Goal: Information Seeking & Learning: Find contact information

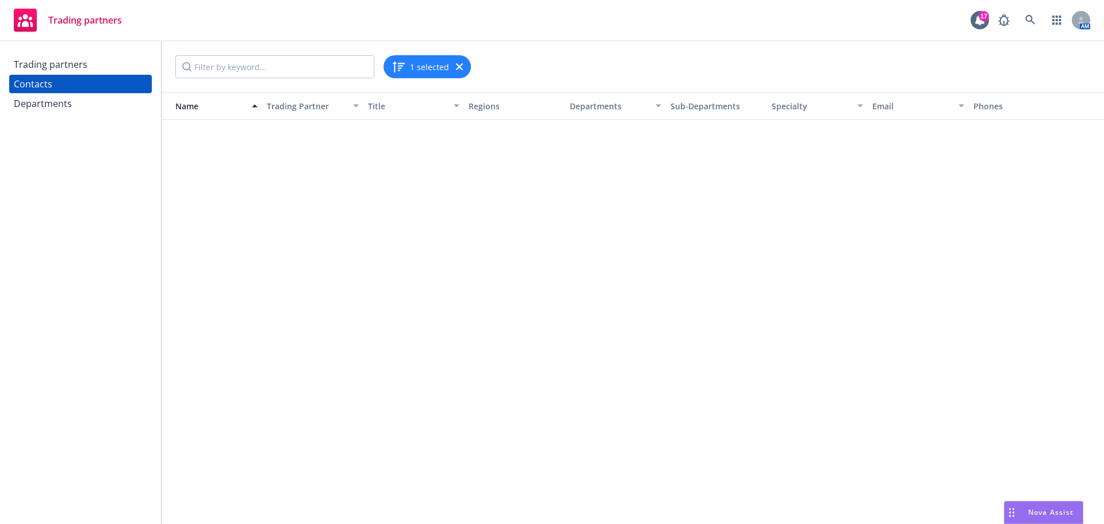
scroll to position [2674, 0]
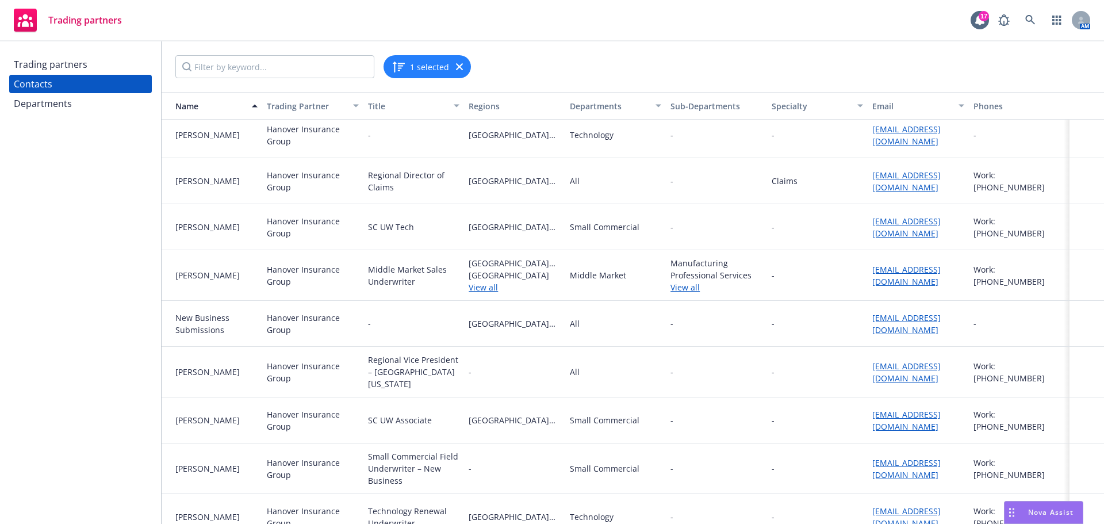
click at [67, 62] on div "Trading partners" at bounding box center [51, 64] width 74 height 18
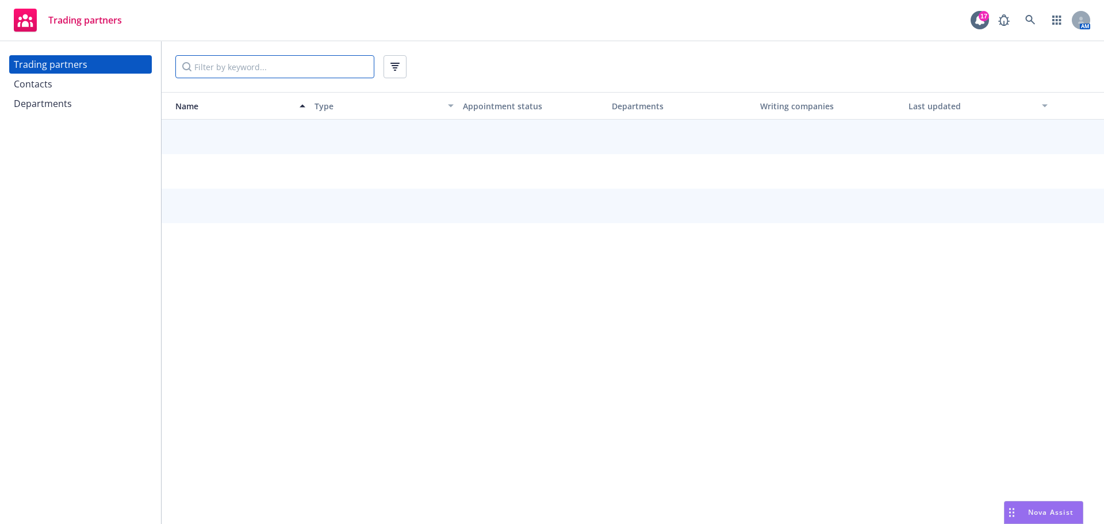
click at [221, 66] on input "Filter by keyword..." at bounding box center [274, 66] width 199 height 23
type input "[GEOGRAPHIC_DATA]"
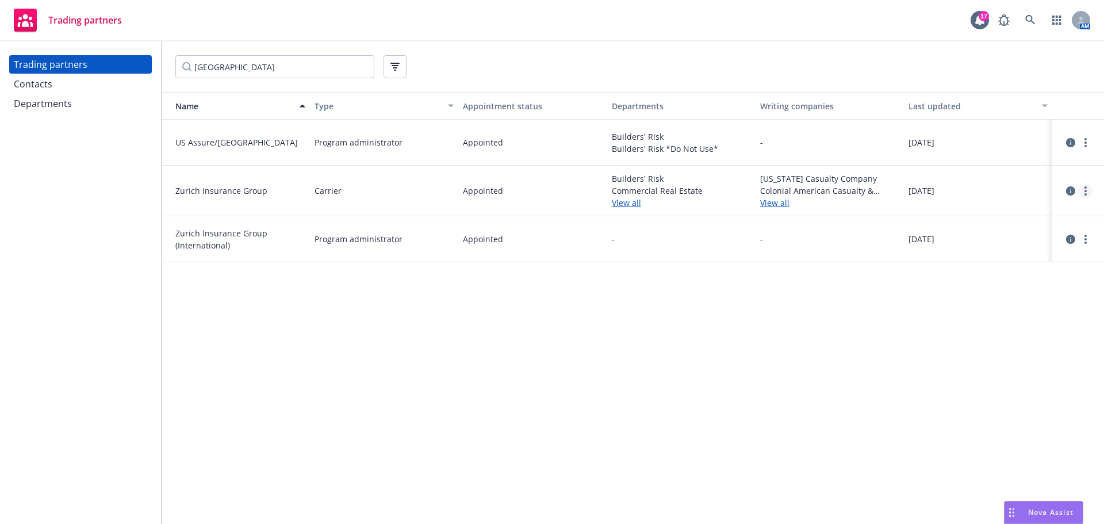
click at [1083, 186] on link "more" at bounding box center [1085, 191] width 14 height 14
click at [1041, 210] on link "View contacts" at bounding box center [1027, 214] width 128 height 23
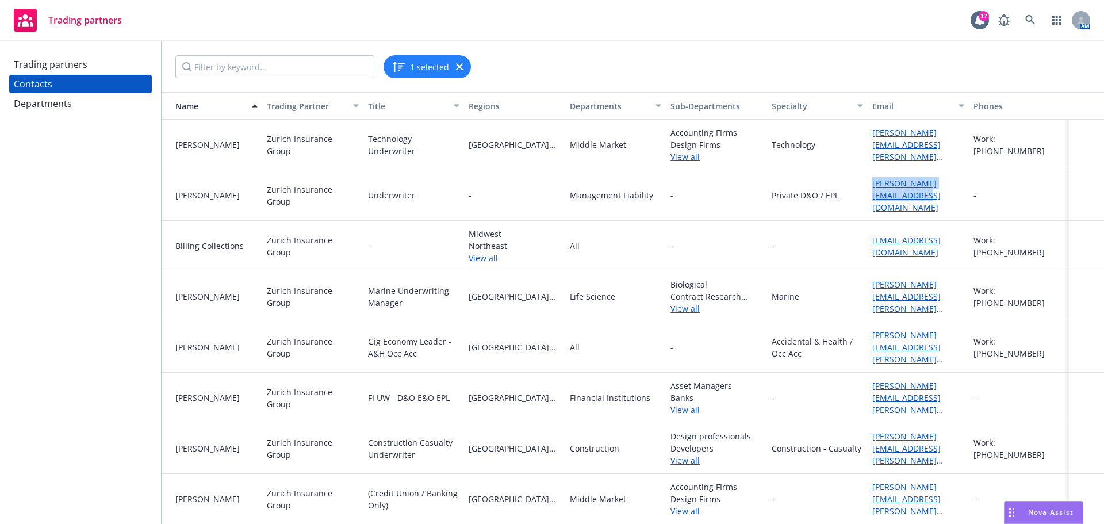
drag, startPoint x: 911, startPoint y: 200, endPoint x: 861, endPoint y: 189, distance: 51.2
click at [867, 189] on div "[PERSON_NAME][EMAIL_ADDRESS][DOMAIN_NAME]" at bounding box center [917, 195] width 101 height 51
copy link "[PERSON_NAME][EMAIL_ADDRESS][DOMAIN_NAME]"
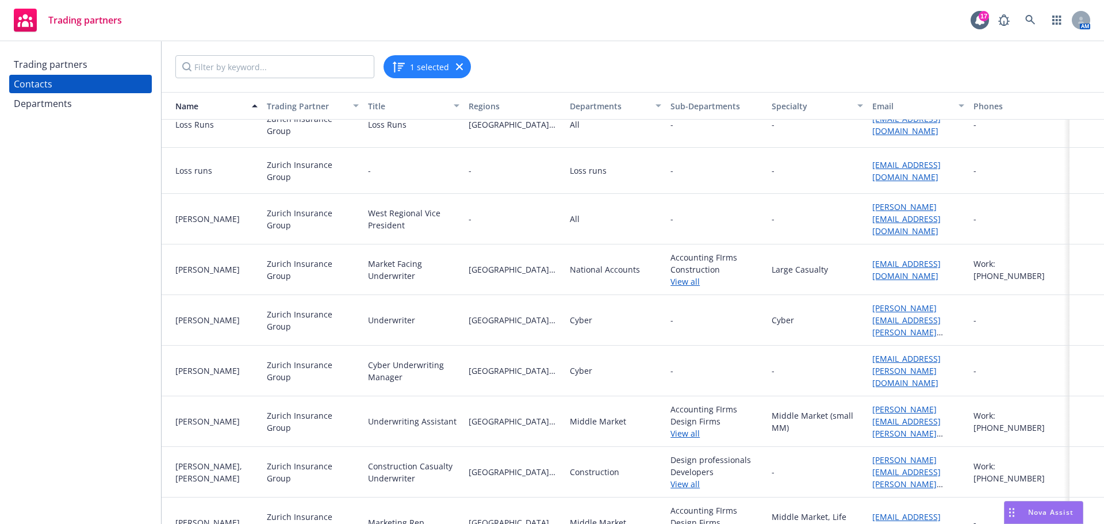
scroll to position [727, 0]
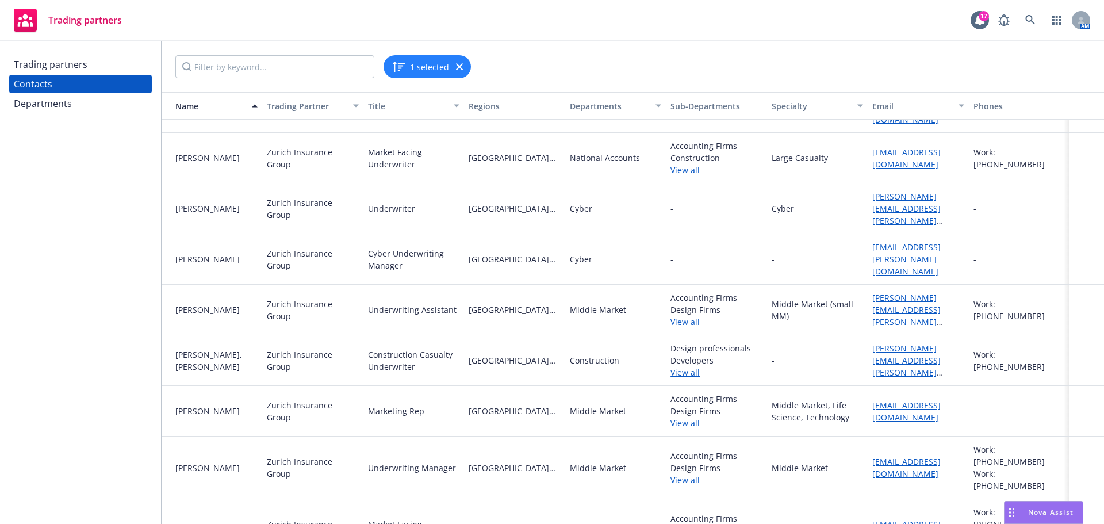
click at [55, 55] on div "Trading partners Contacts Departments" at bounding box center [80, 282] width 161 height 482
click at [39, 66] on div "Trading partners" at bounding box center [51, 64] width 74 height 18
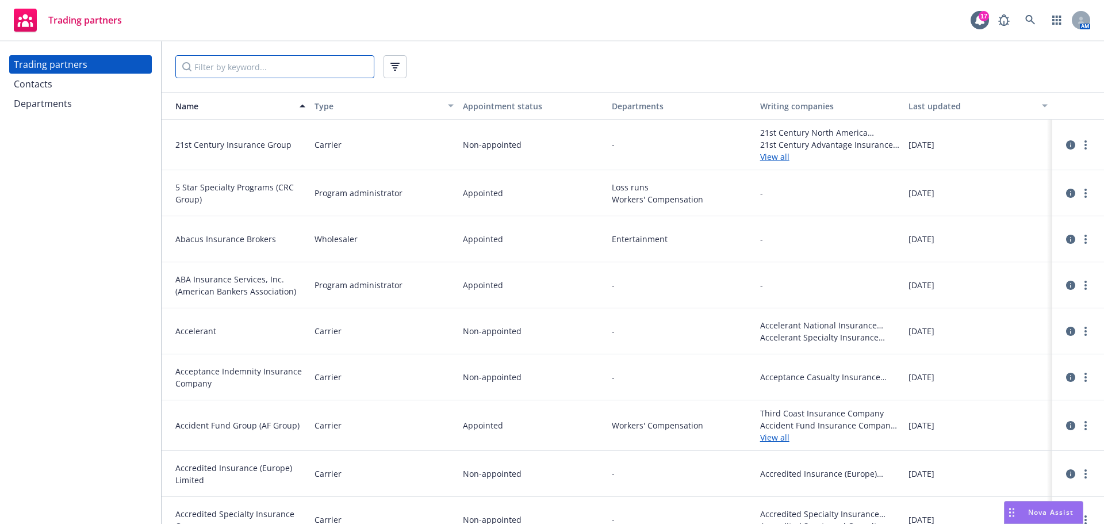
click at [207, 63] on input "Filter by keyword..." at bounding box center [274, 66] width 199 height 23
click at [227, 64] on input "Filter by keyword..." at bounding box center [274, 66] width 199 height 23
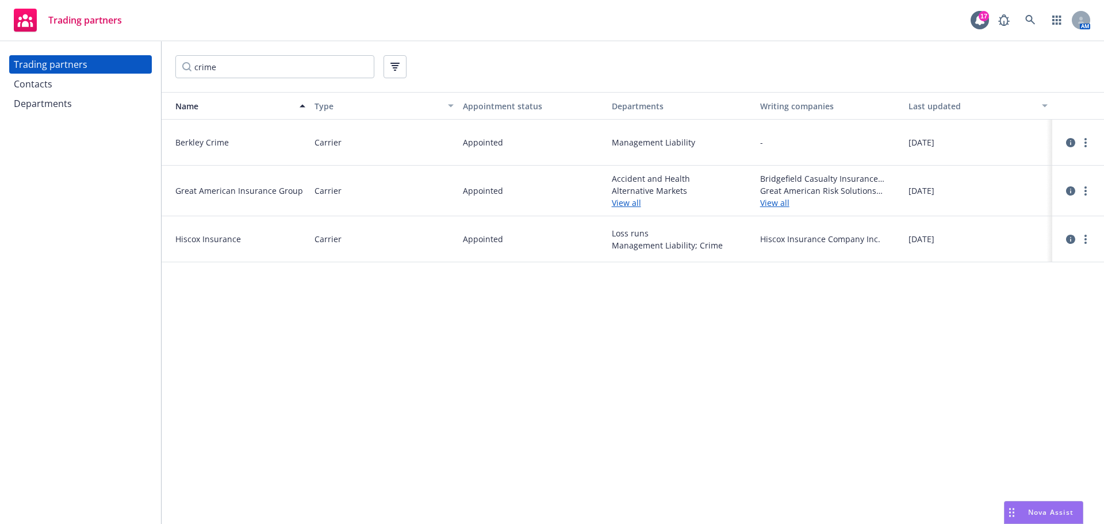
click at [610, 206] on div "Accident and Health Alternative Markets View all" at bounding box center [681, 191] width 148 height 51
click at [629, 201] on link "View all" at bounding box center [681, 203] width 139 height 12
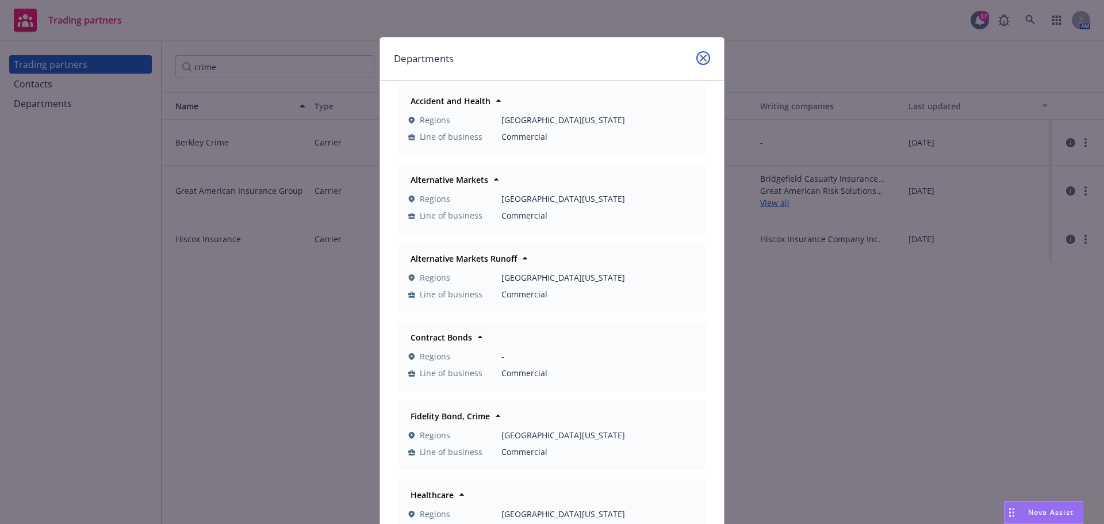
click at [702, 60] on link "close" at bounding box center [703, 58] width 14 height 14
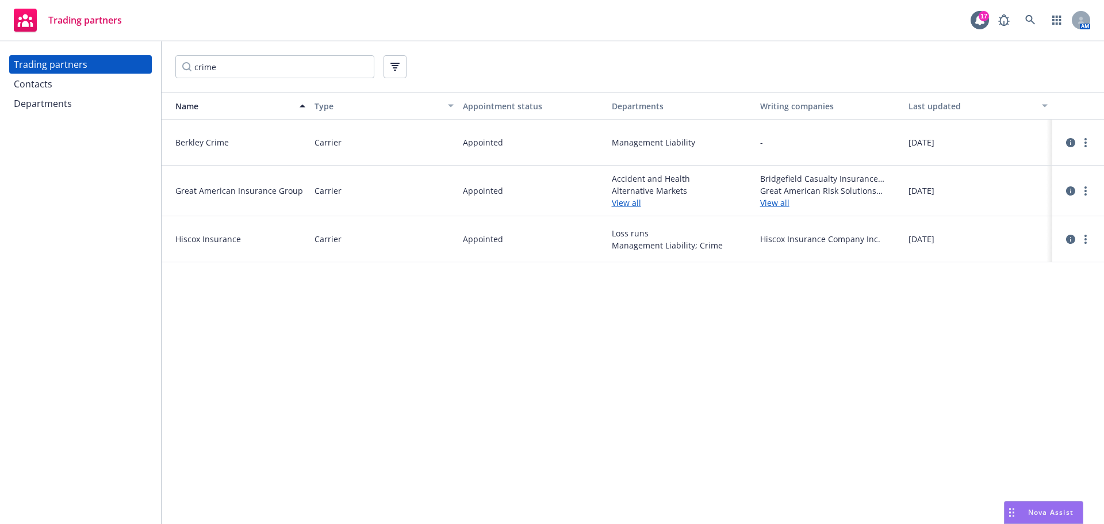
click at [95, 67] on div "Trading partners" at bounding box center [80, 64] width 133 height 18
click at [324, 61] on input "crime" at bounding box center [274, 66] width 199 height 23
type input "c"
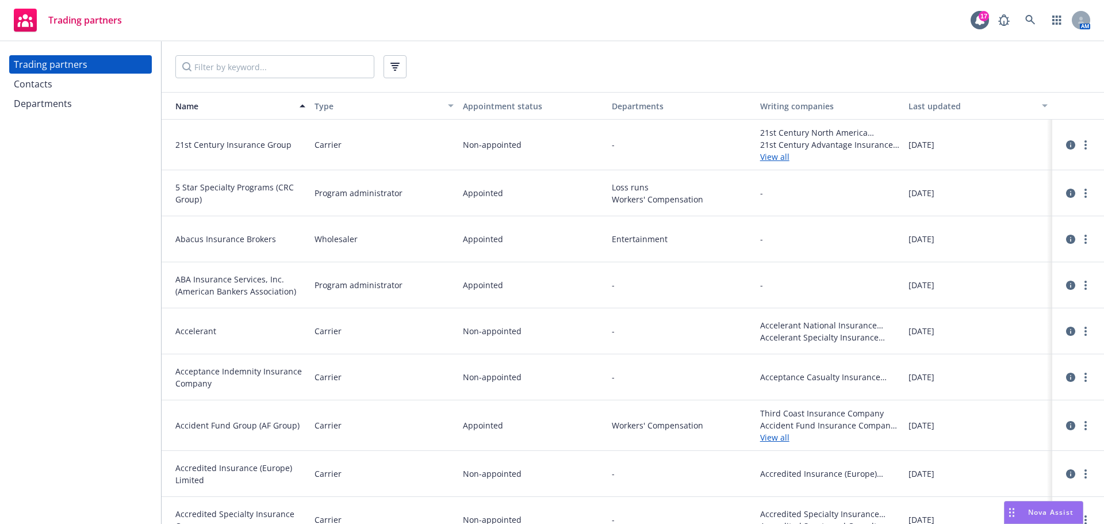
click at [640, 104] on div "Departments" at bounding box center [681, 106] width 139 height 12
click at [640, 105] on div "Departments" at bounding box center [681, 106] width 139 height 12
click at [628, 110] on div "Departments" at bounding box center [681, 106] width 139 height 12
click at [398, 67] on icon "button" at bounding box center [394, 67] width 9 height 8
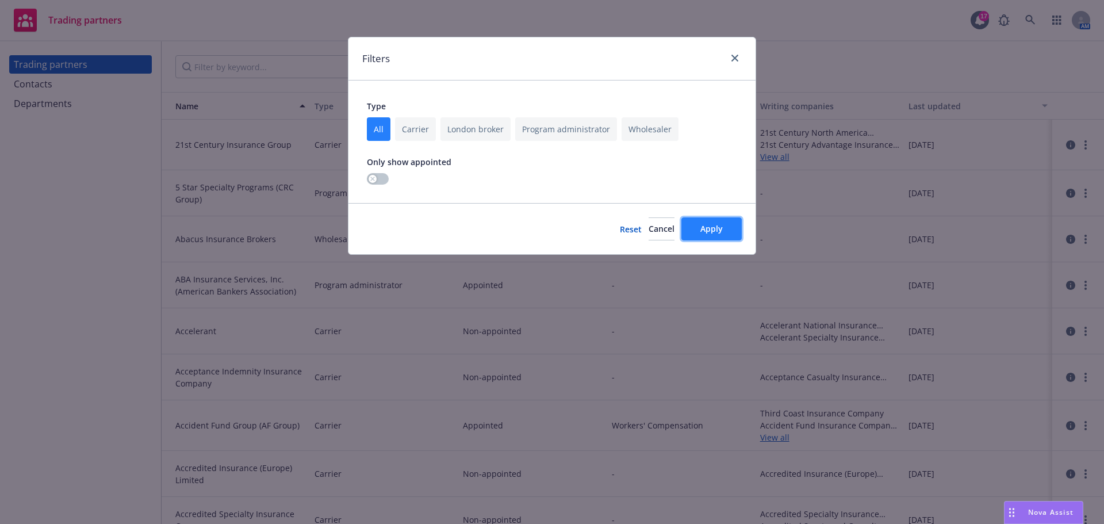
click at [716, 224] on span "Apply" at bounding box center [711, 228] width 22 height 11
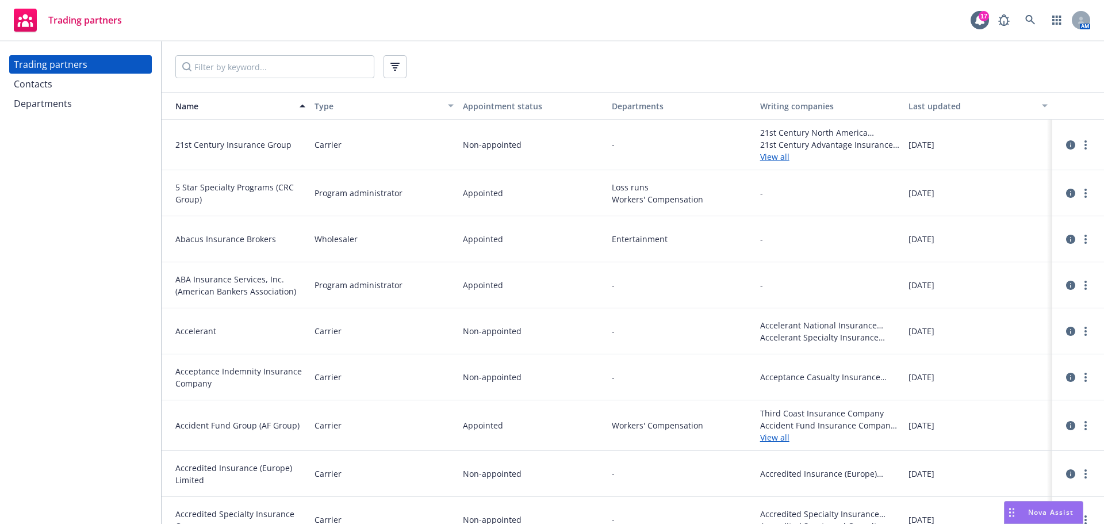
click at [660, 107] on div "Departments" at bounding box center [681, 106] width 139 height 12
click at [485, 104] on div "Appointment status" at bounding box center [532, 106] width 139 height 12
click at [612, 97] on button "Departments" at bounding box center [681, 106] width 148 height 28
click at [771, 99] on button "Writing companies" at bounding box center [829, 106] width 148 height 28
click at [101, 107] on div "Departments" at bounding box center [80, 103] width 133 height 18
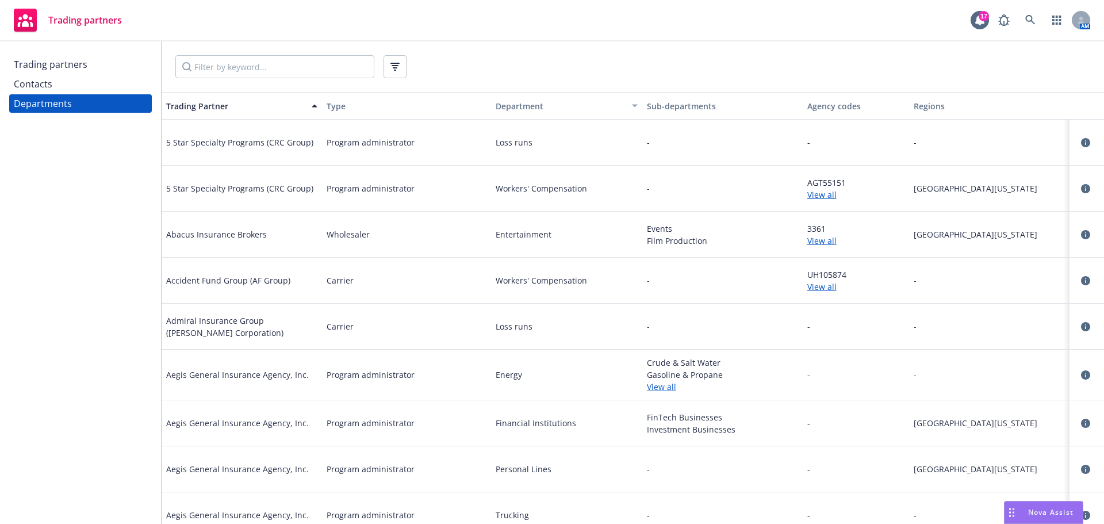
click at [551, 111] on div "Department" at bounding box center [555, 106] width 139 height 12
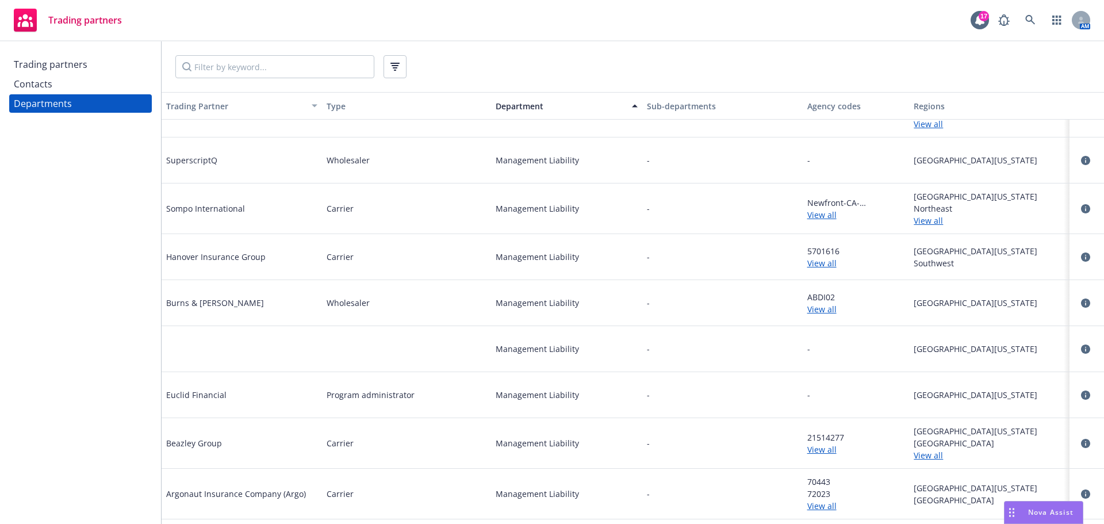
scroll to position [24041, 0]
